Goal: Transaction & Acquisition: Purchase product/service

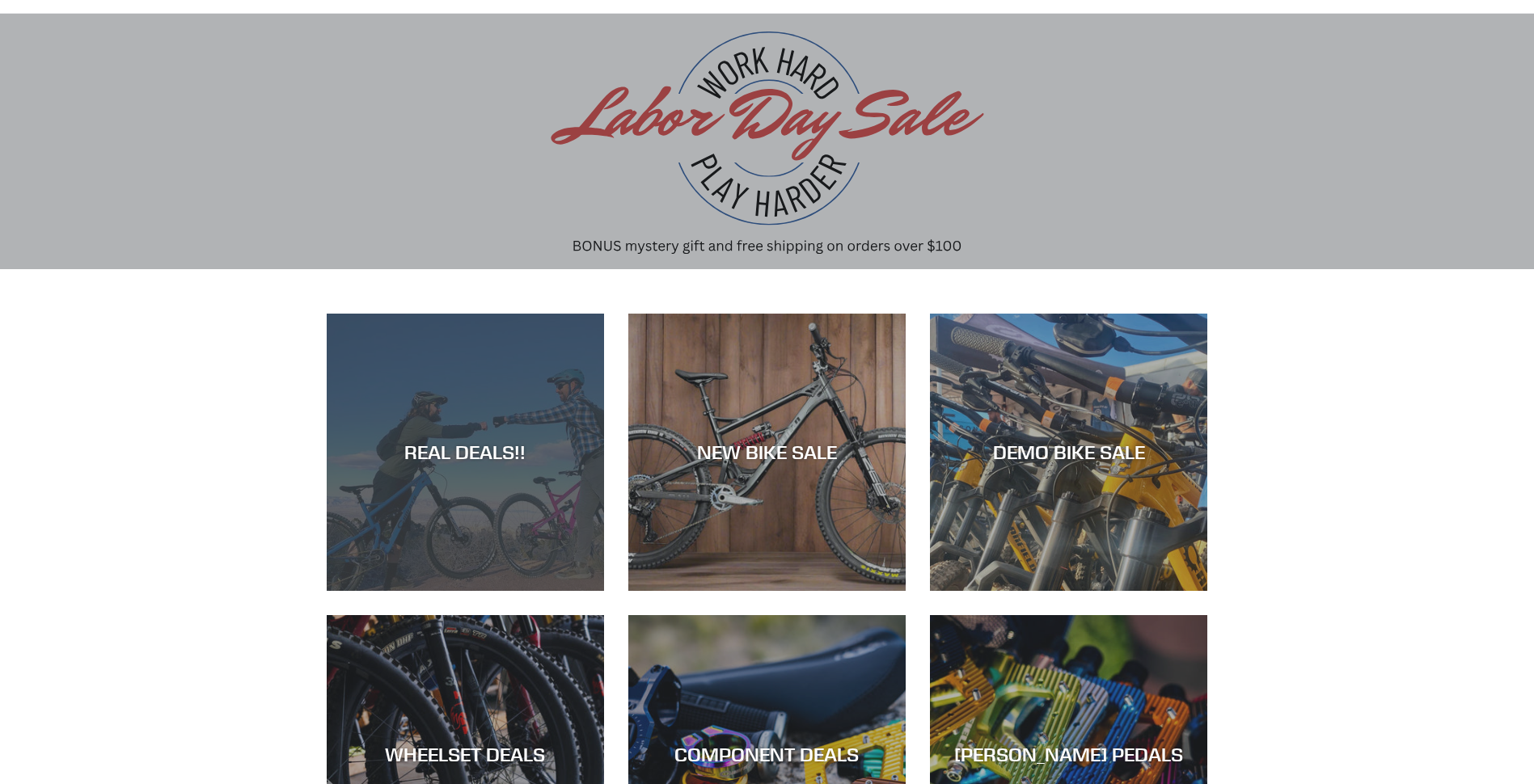
scroll to position [162, 0]
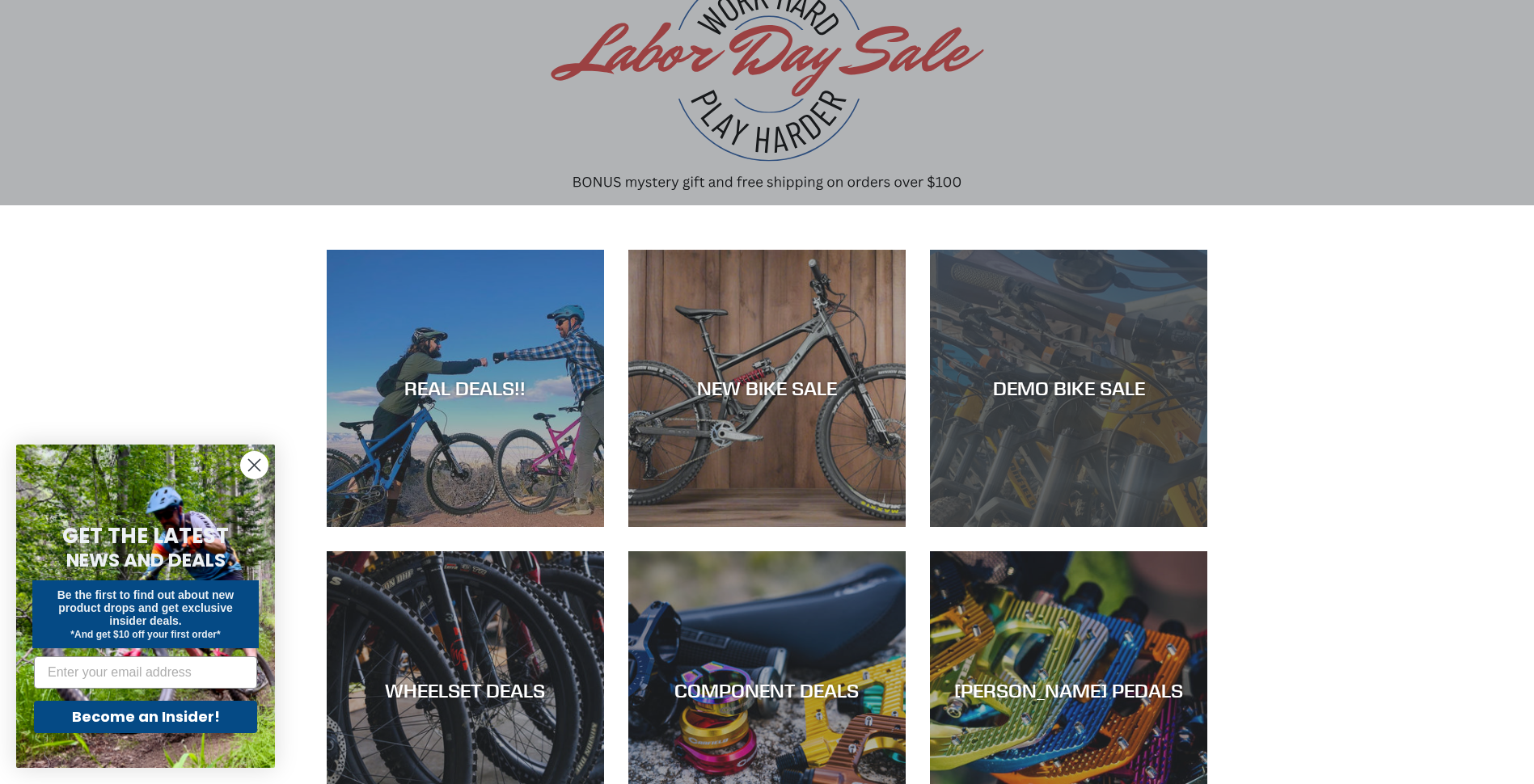
click at [1105, 527] on div "DEMO BIKE SALE" at bounding box center [1069, 527] width 277 height 0
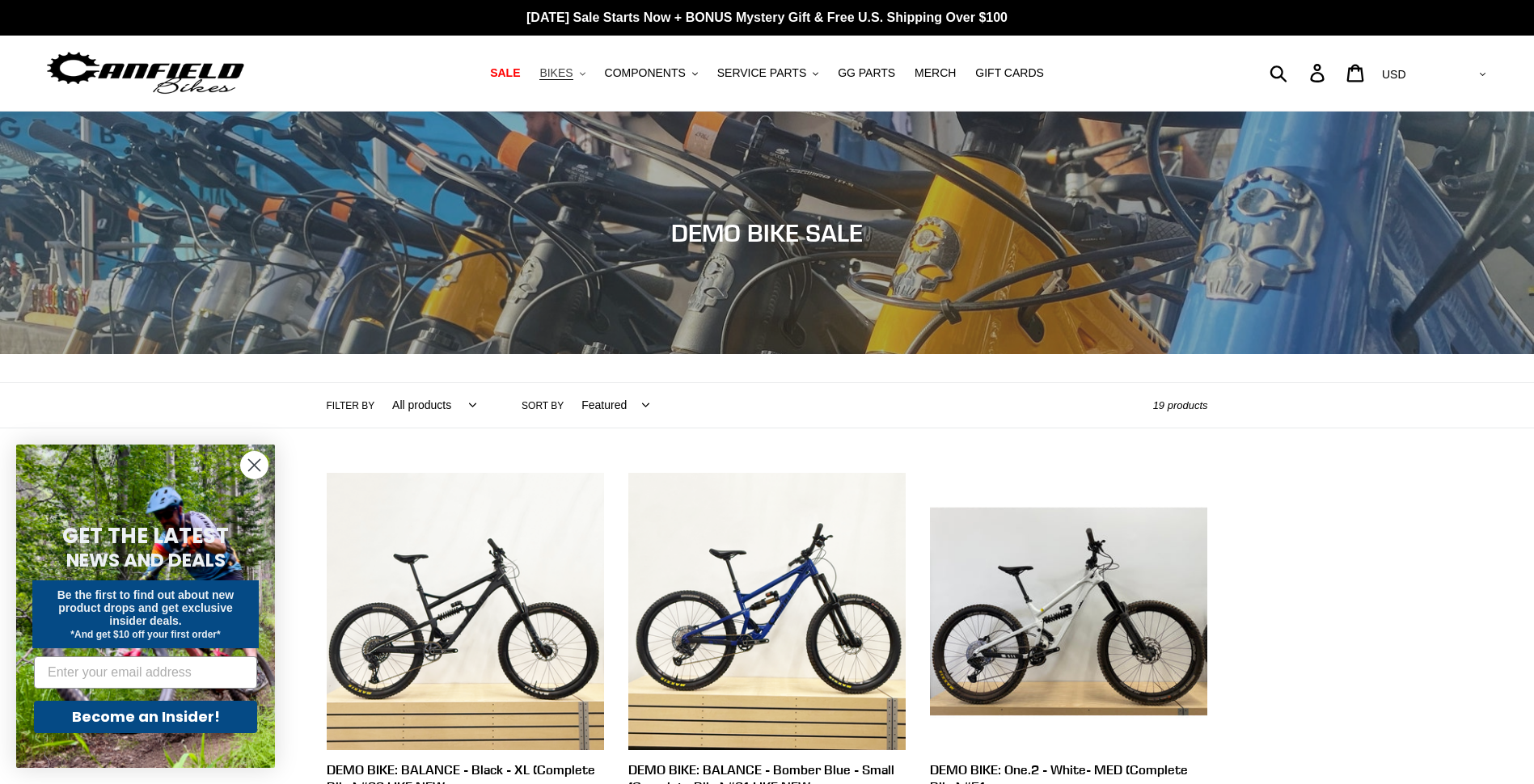
click at [572, 72] on span "BIKES" at bounding box center [556, 73] width 33 height 14
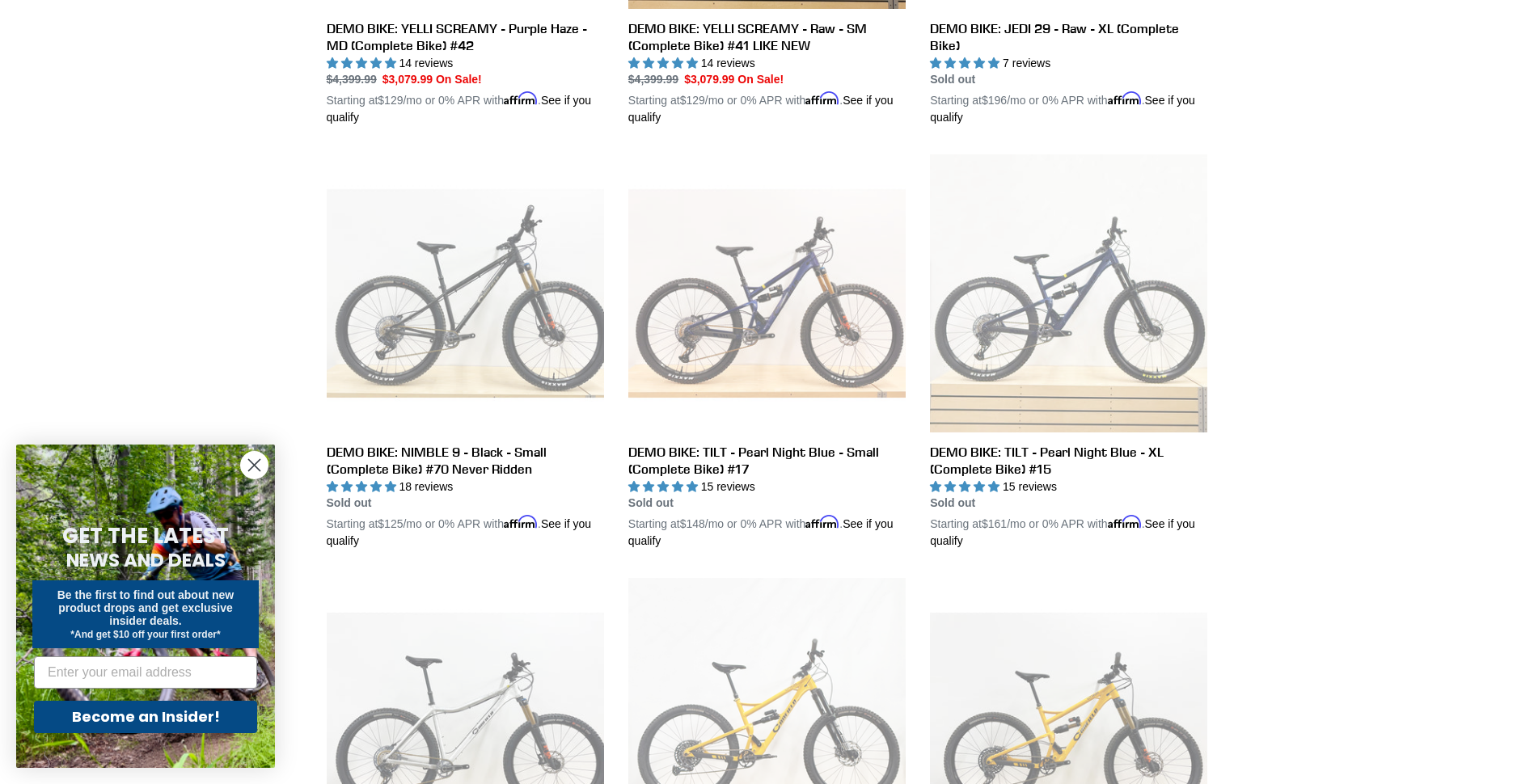
scroll to position [1617, 0]
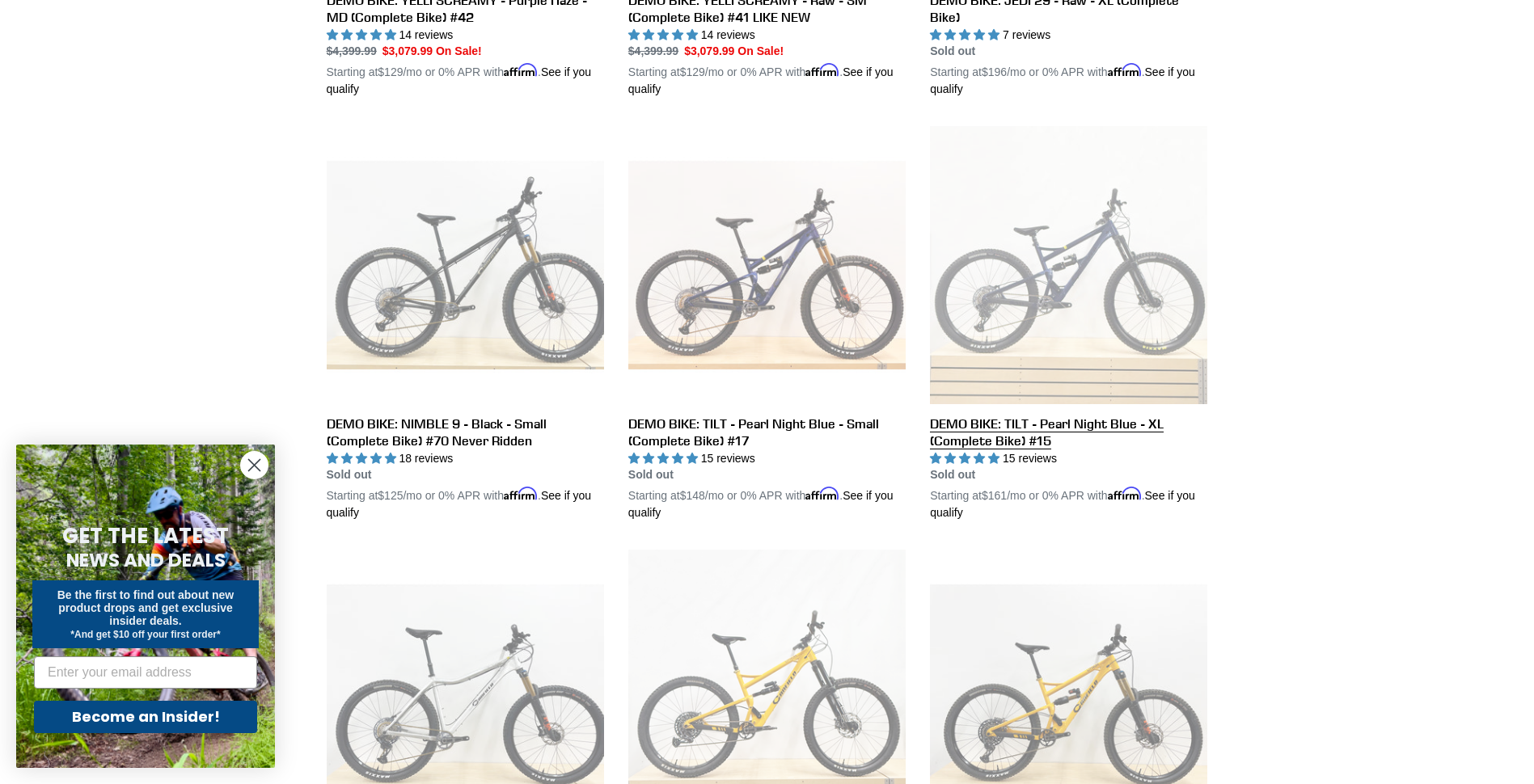
click at [1124, 428] on link "DEMO BIKE: TILT - Pearl Night Blue - XL (Complete Bike) #15" at bounding box center [1069, 324] width 277 height 396
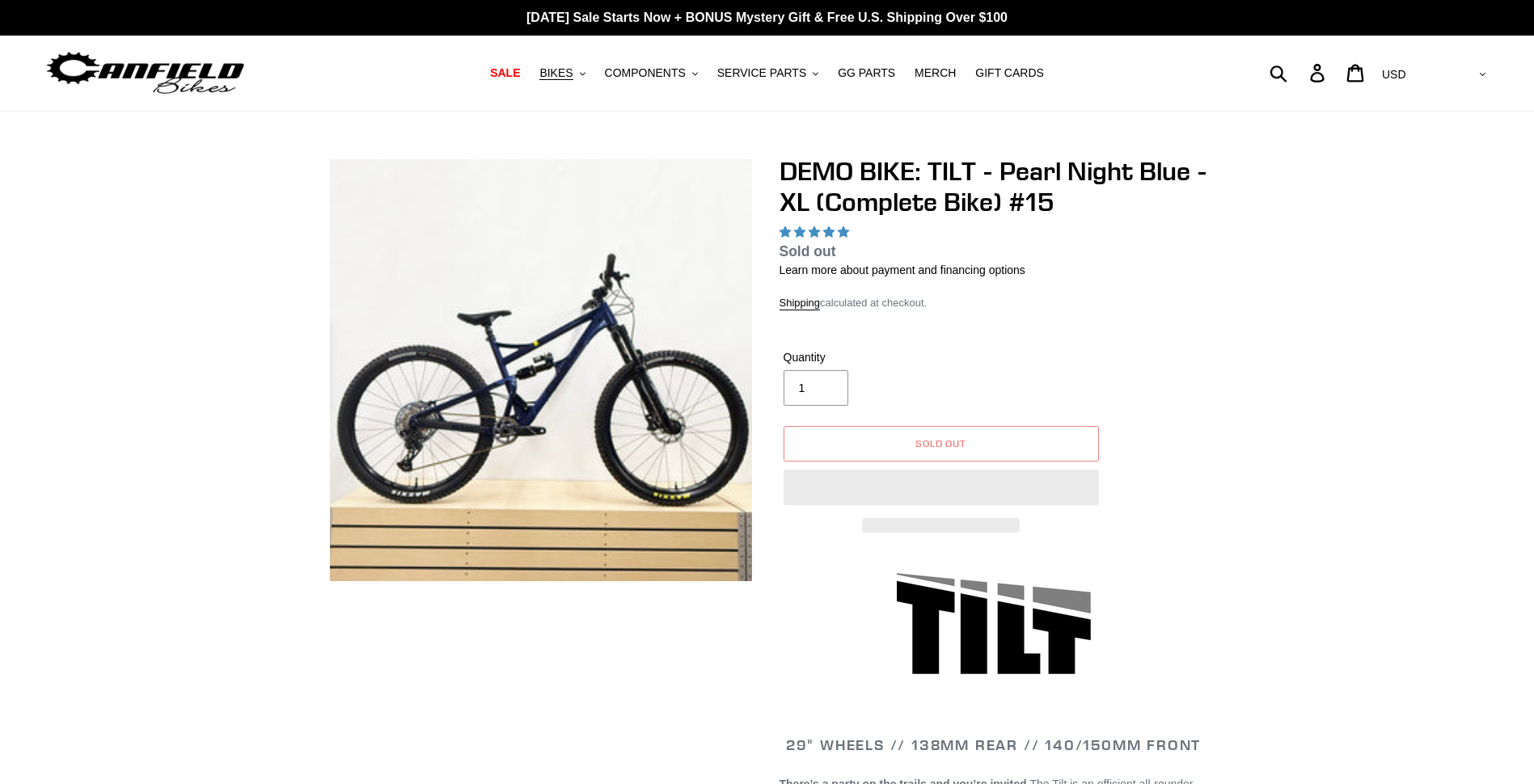
select select "highest-rating"
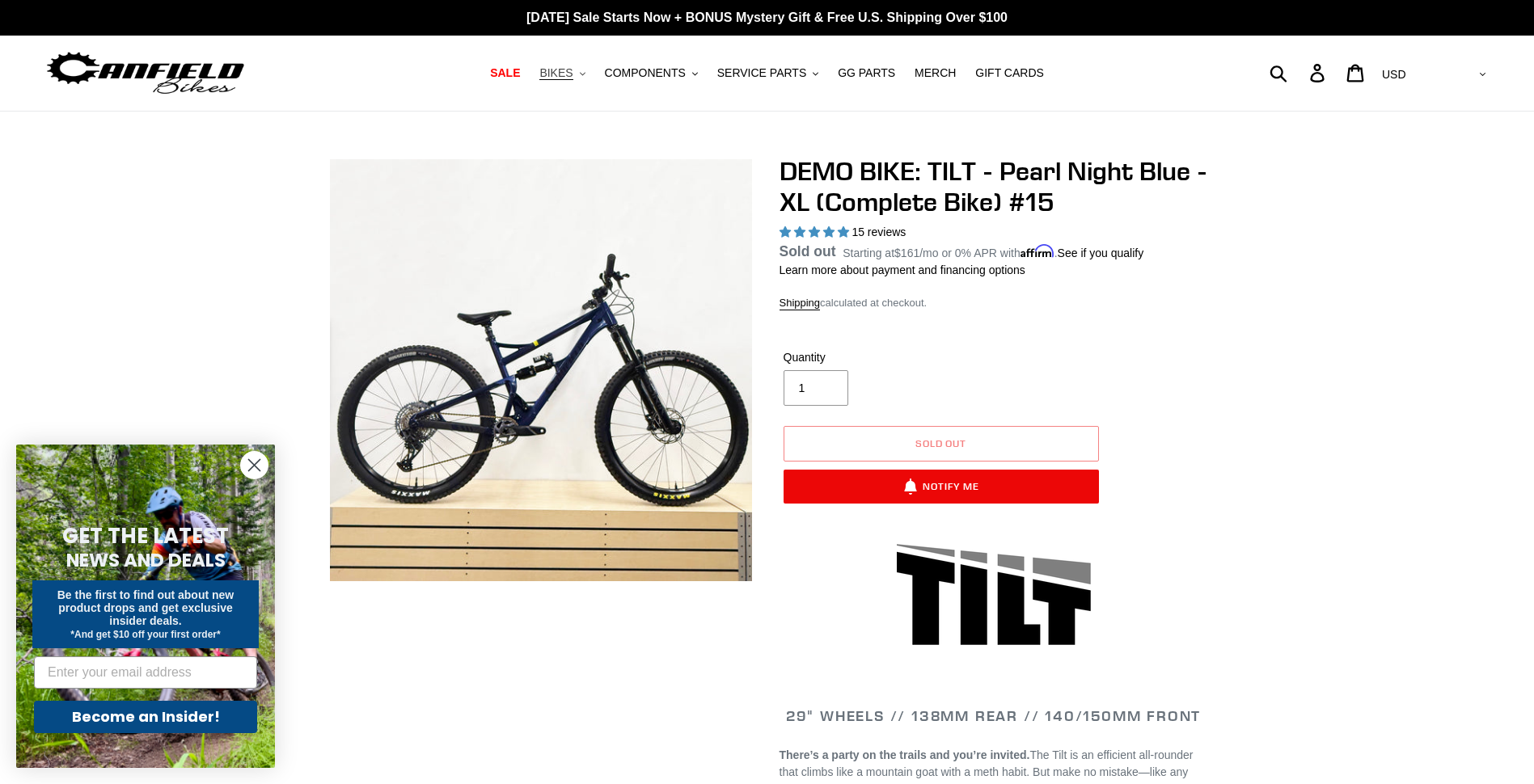
click at [567, 69] on span "BIKES" at bounding box center [556, 73] width 33 height 14
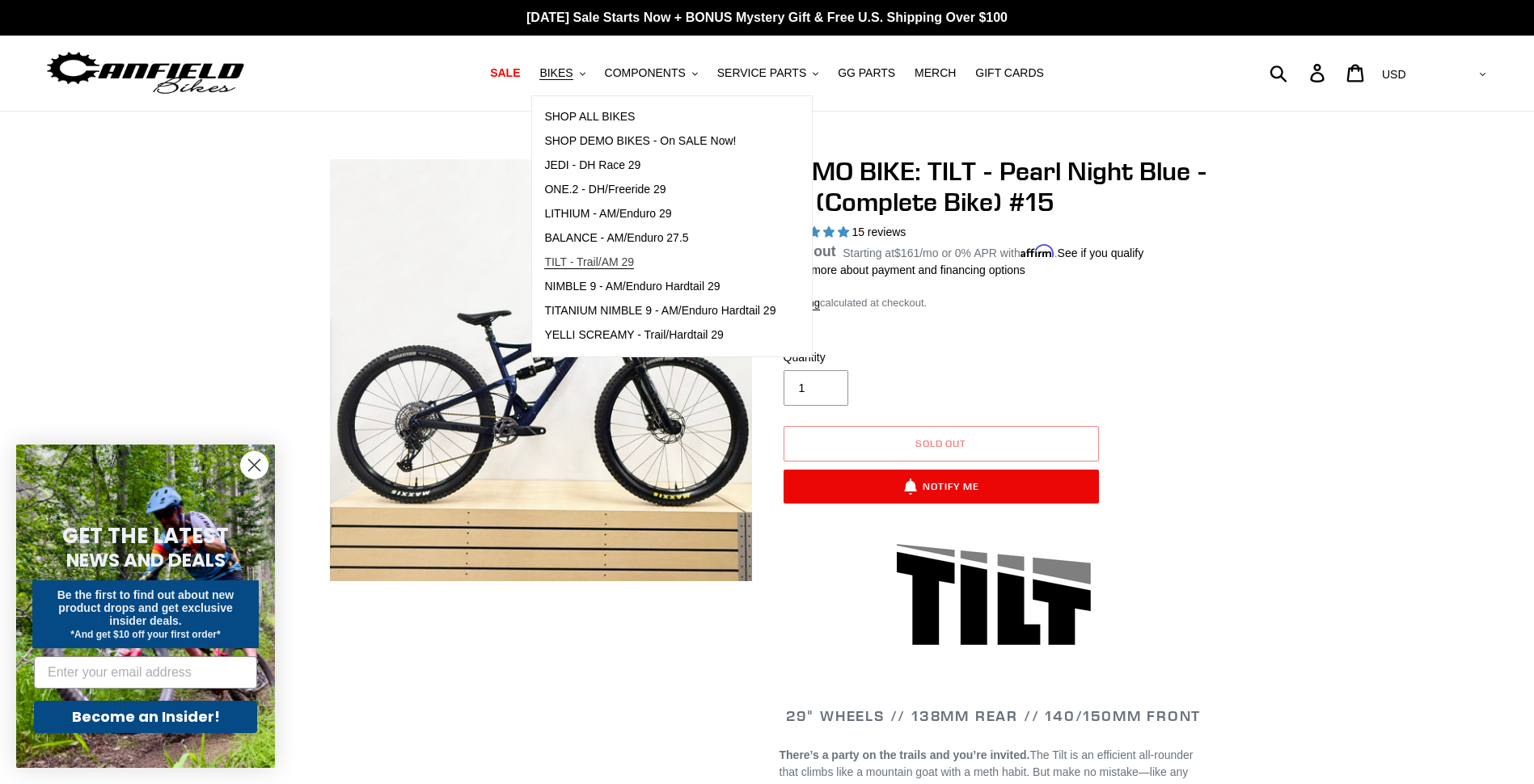
click at [605, 256] on span "TILT - Trail/AM 29" at bounding box center [589, 262] width 90 height 14
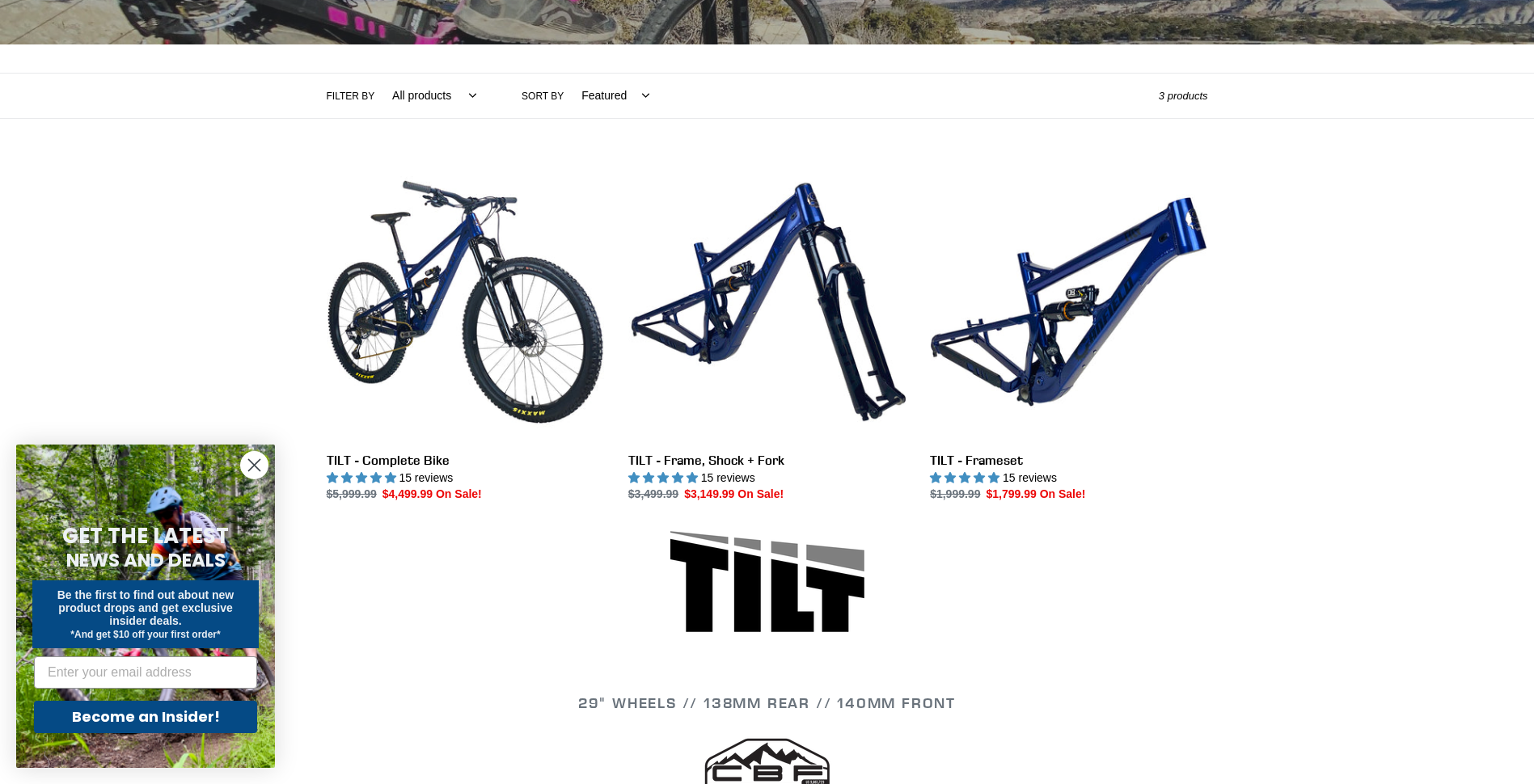
scroll to position [323, 0]
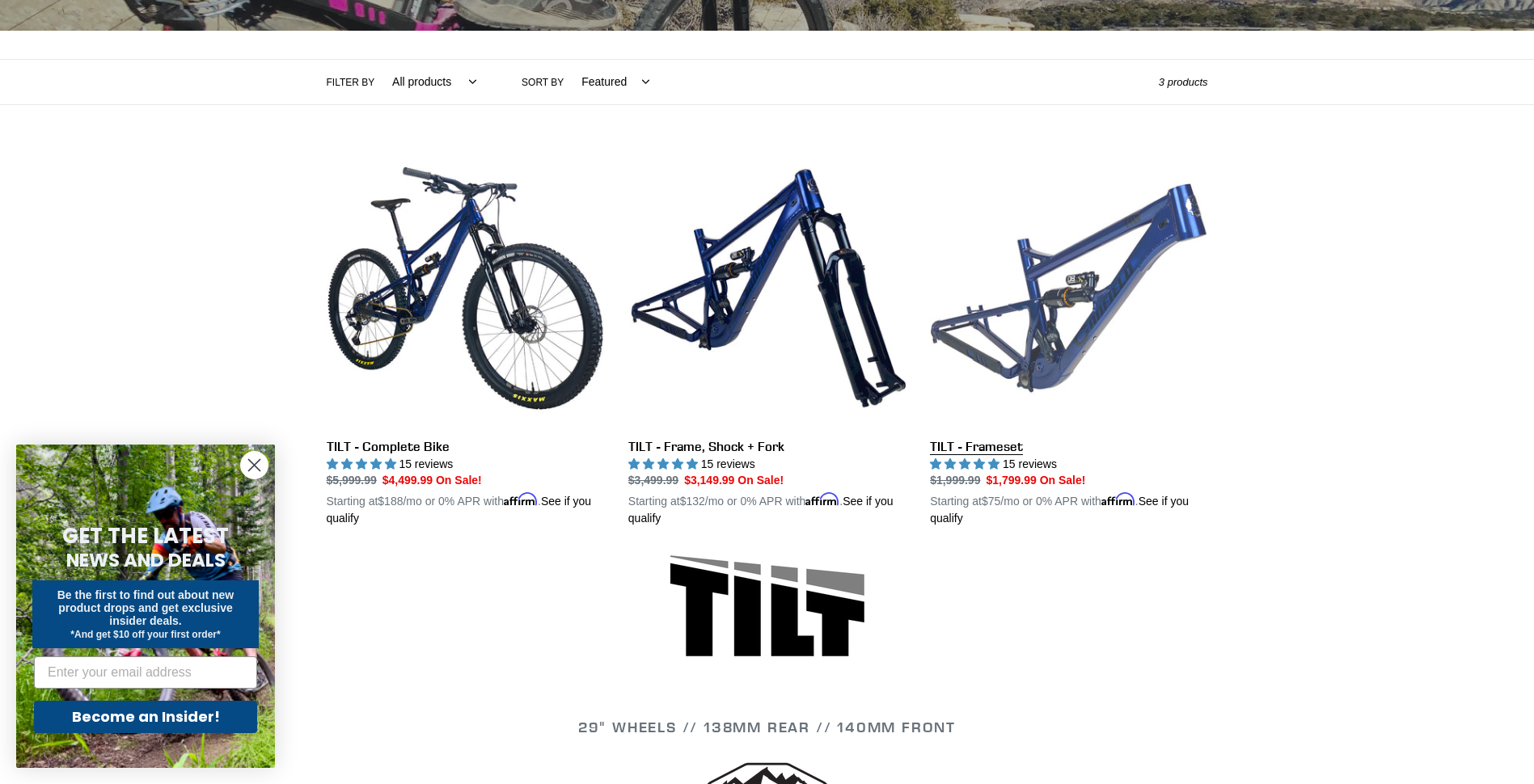
click at [1033, 453] on link "TILT - Frameset" at bounding box center [1069, 338] width 277 height 378
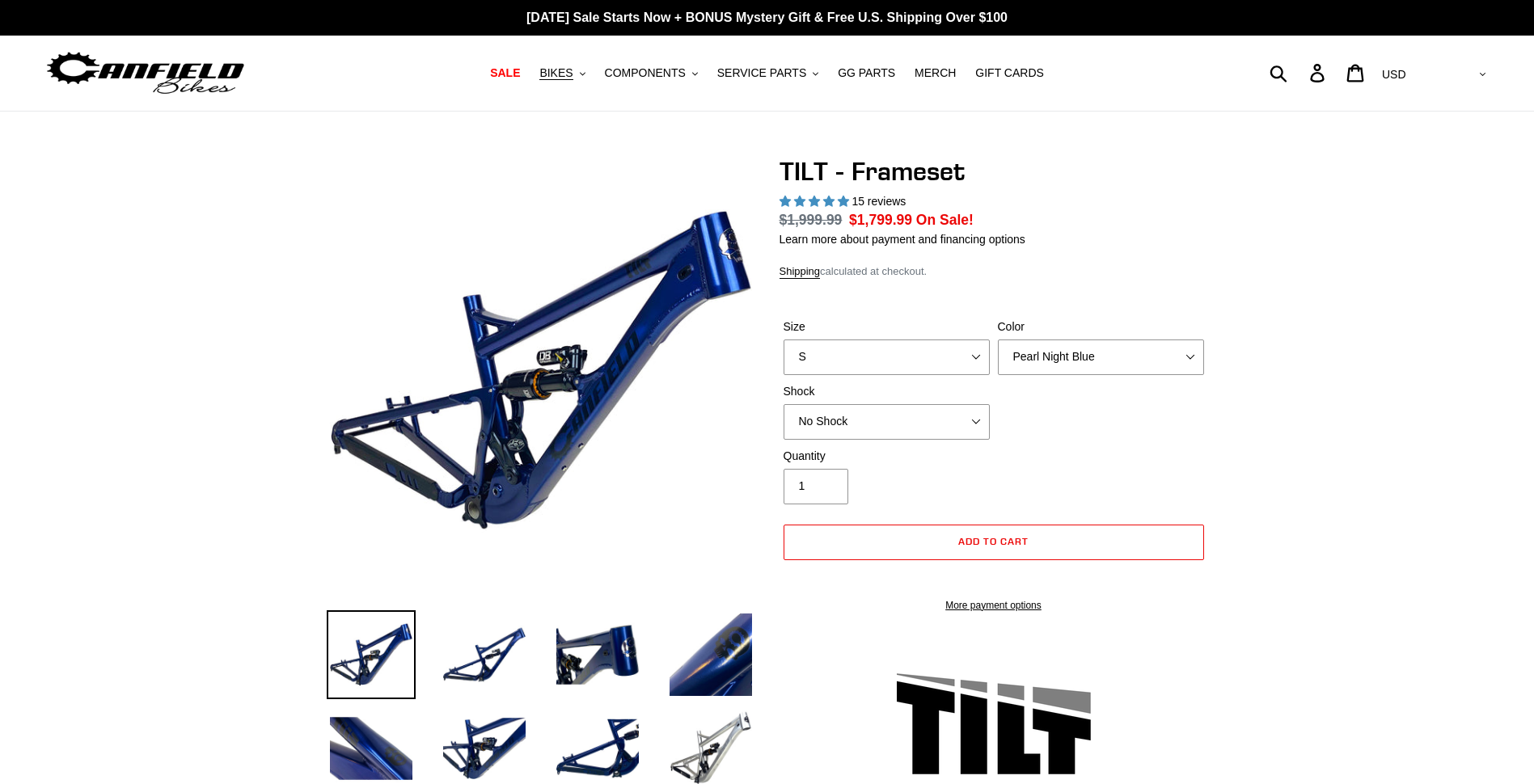
select select "highest-rating"
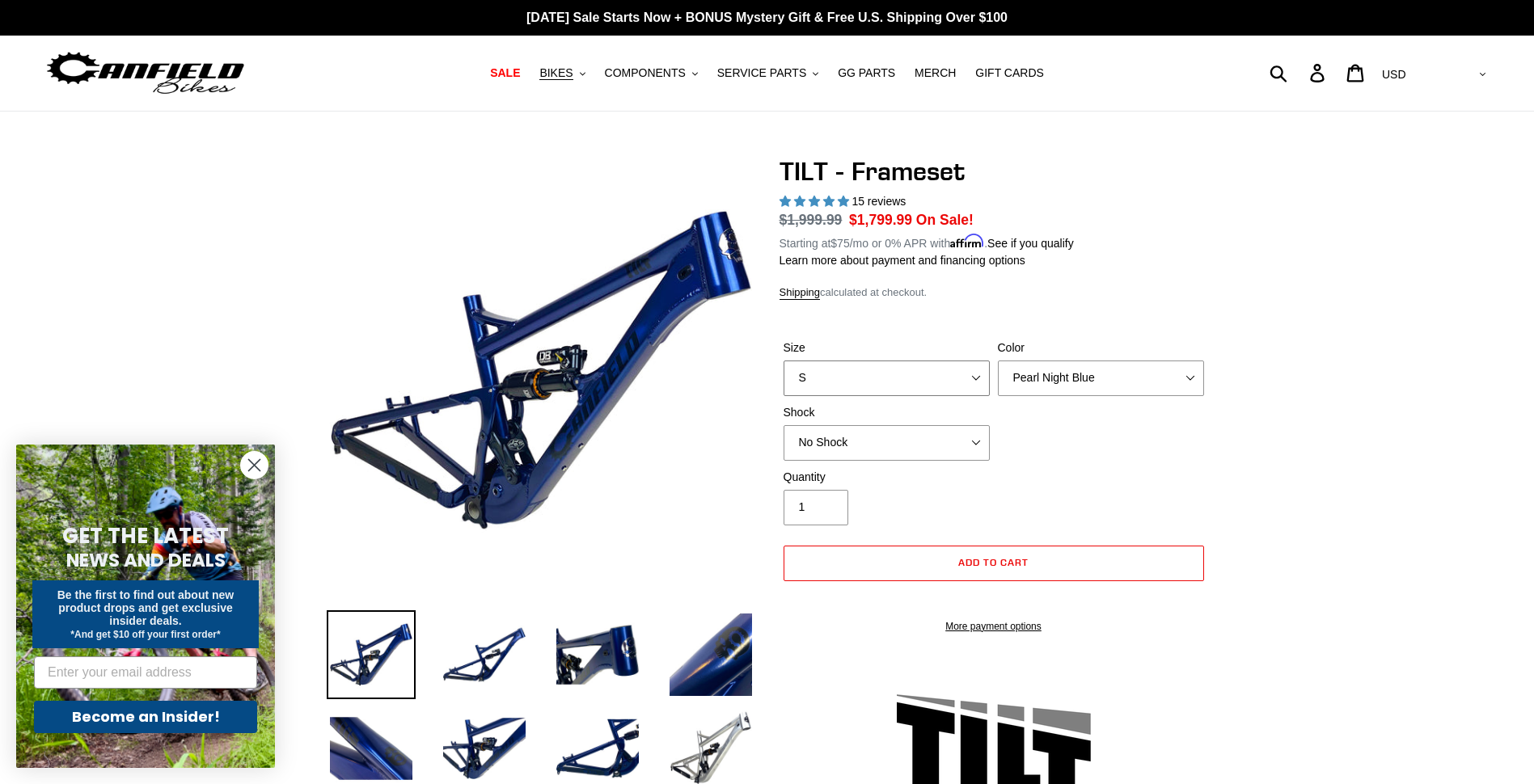
click at [913, 376] on select "S M L XL" at bounding box center [887, 378] width 206 height 35
select select "XL"
click at [783, 360] on select "S M L XL" at bounding box center [887, 378] width 206 height 35
click at [908, 443] on select "No Shock Cane Creek DB Kitsuma Air RockShox Deluxe Ultimate Fox FLOAT X EXT Sto…" at bounding box center [887, 443] width 206 height 35
click at [783, 425] on select "No Shock Cane Creek DB Kitsuma Air RockShox Deluxe Ultimate Fox FLOAT X EXT Sto…" at bounding box center [887, 443] width 206 height 35
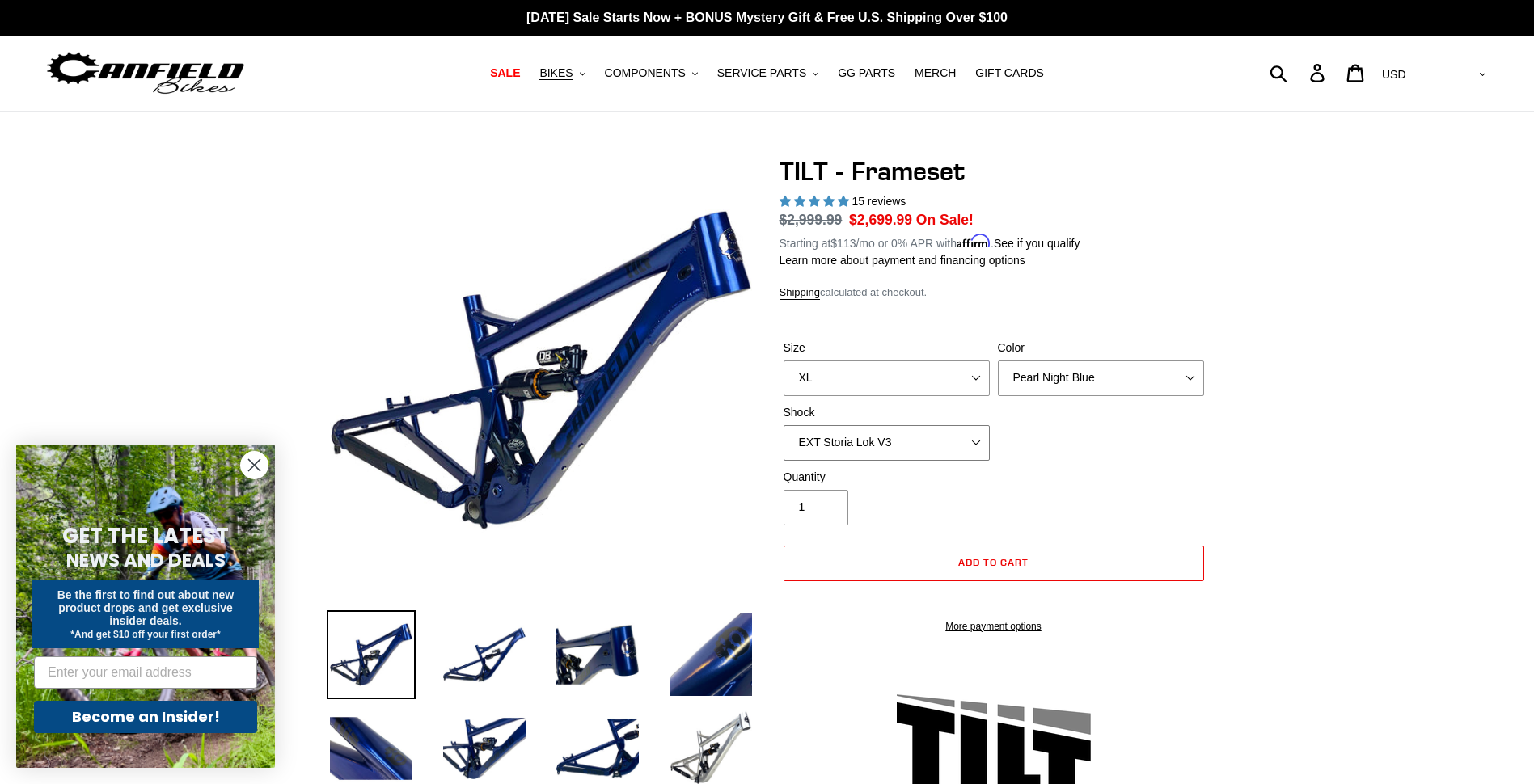
click at [910, 454] on select "No Shock Cane Creek DB Kitsuma Air RockShox Deluxe Ultimate Fox FLOAT X EXT Sto…" at bounding box center [887, 443] width 206 height 35
select select "Cane Creek DB Kitsuma Air"
click at [783, 425] on select "No Shock Cane Creek DB Kitsuma Air RockShox Deluxe Ultimate Fox FLOAT X EXT Sto…" at bounding box center [887, 443] width 206 height 35
click at [1028, 376] on select "Pearl Night Blue Stealth Silver" at bounding box center [1101, 378] width 206 height 35
click at [998, 360] on select "Pearl Night Blue Stealth Silver" at bounding box center [1101, 378] width 206 height 35
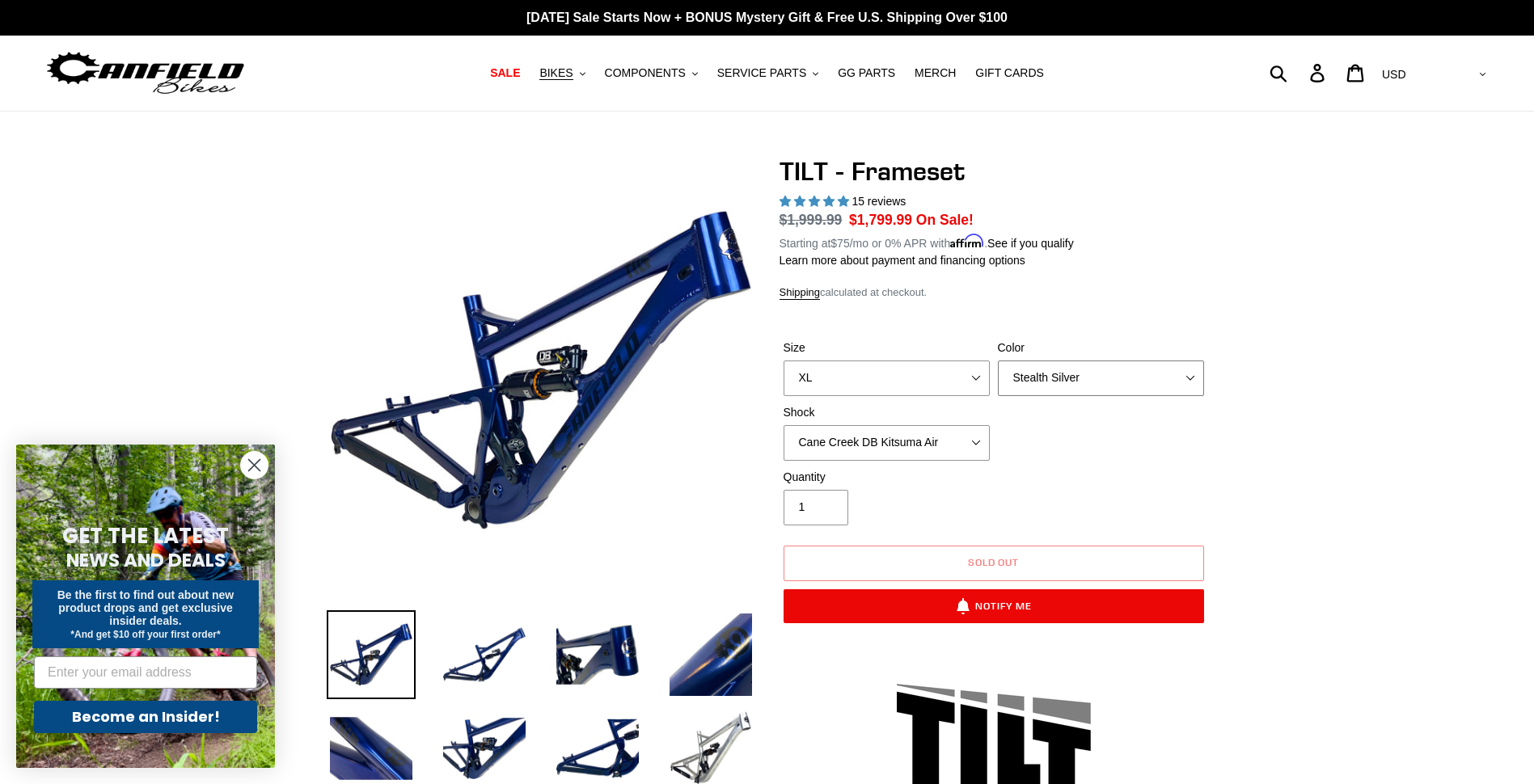
click at [1036, 385] on select "Pearl Night Blue Stealth Silver" at bounding box center [1101, 378] width 206 height 35
select select "Pearl Night Blue"
click at [998, 360] on select "Pearl Night Blue Stealth Silver" at bounding box center [1101, 378] width 206 height 35
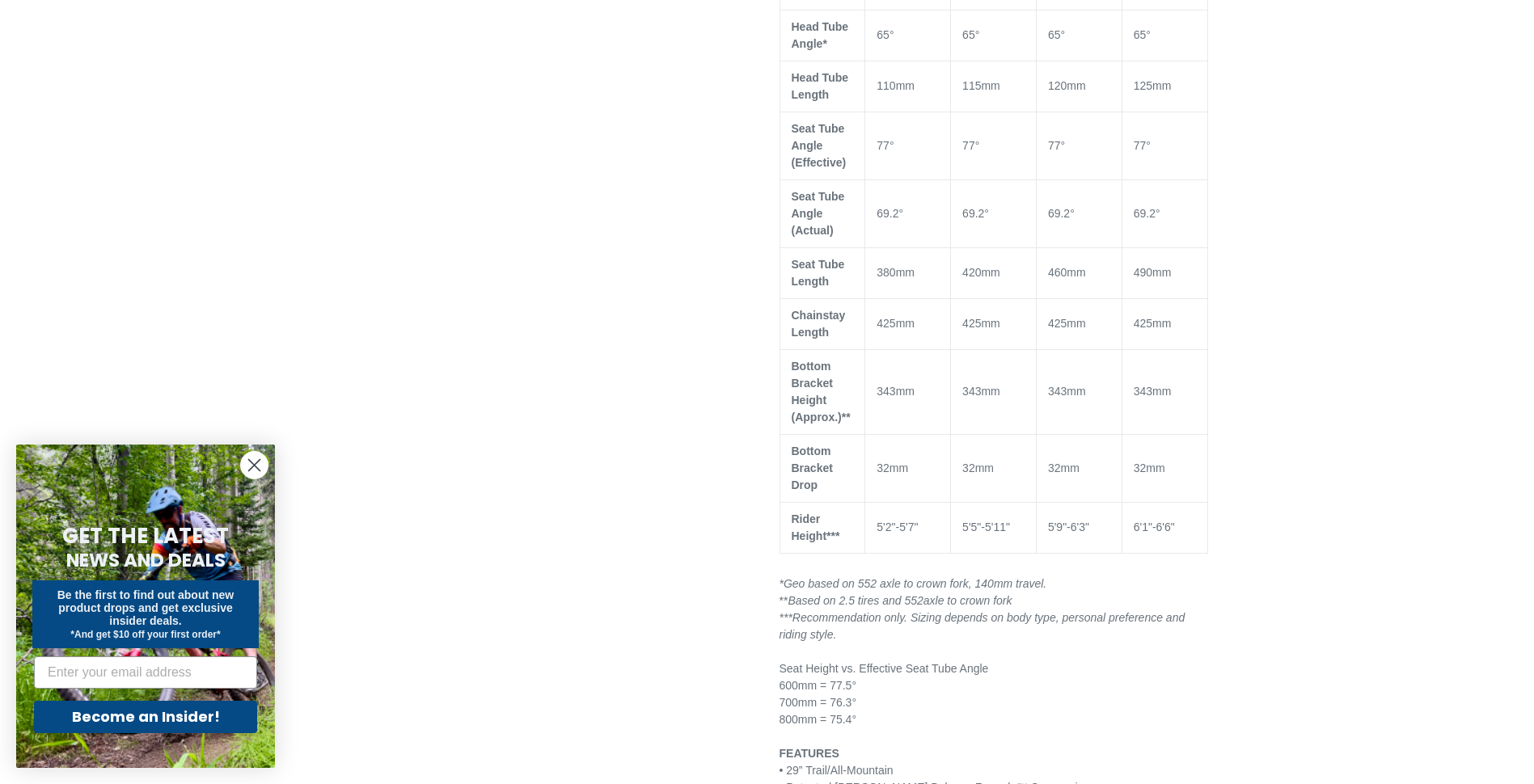
scroll to position [1293, 0]
